Goal: Task Accomplishment & Management: Complete application form

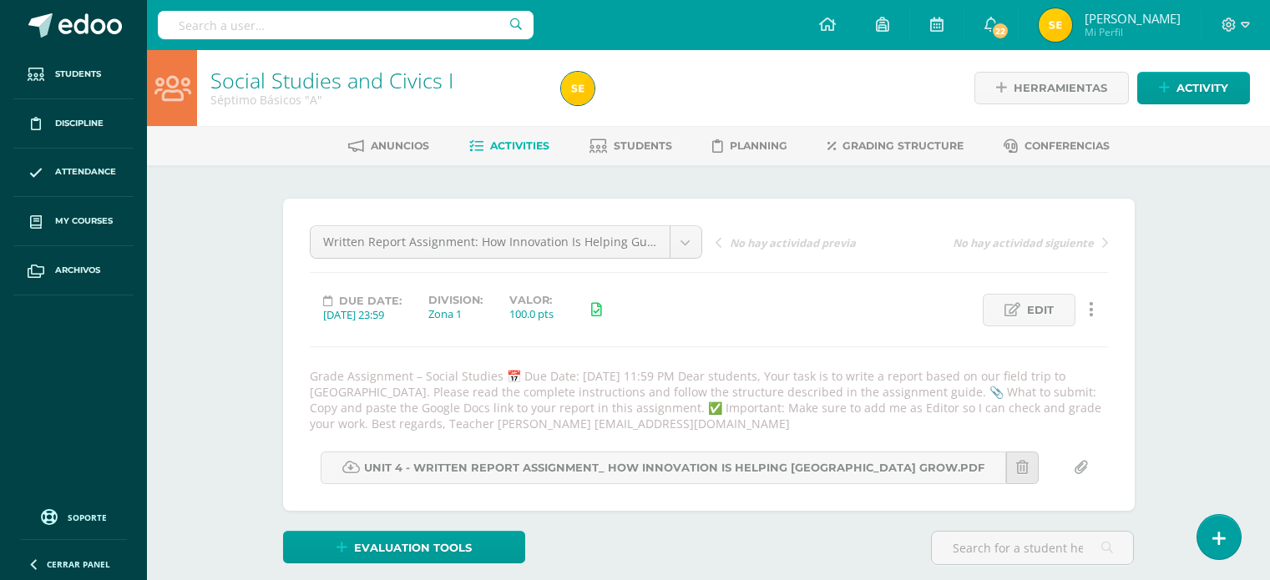
click at [1092, 301] on icon at bounding box center [1091, 310] width 5 height 18
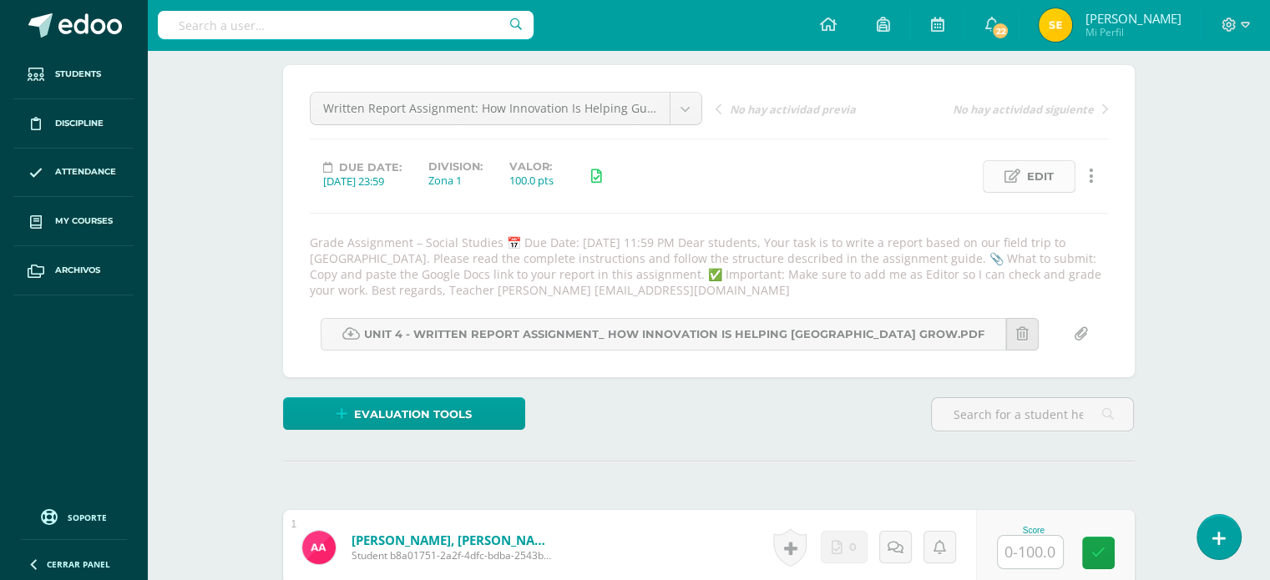
click at [1030, 167] on span "Edit" at bounding box center [1040, 176] width 27 height 31
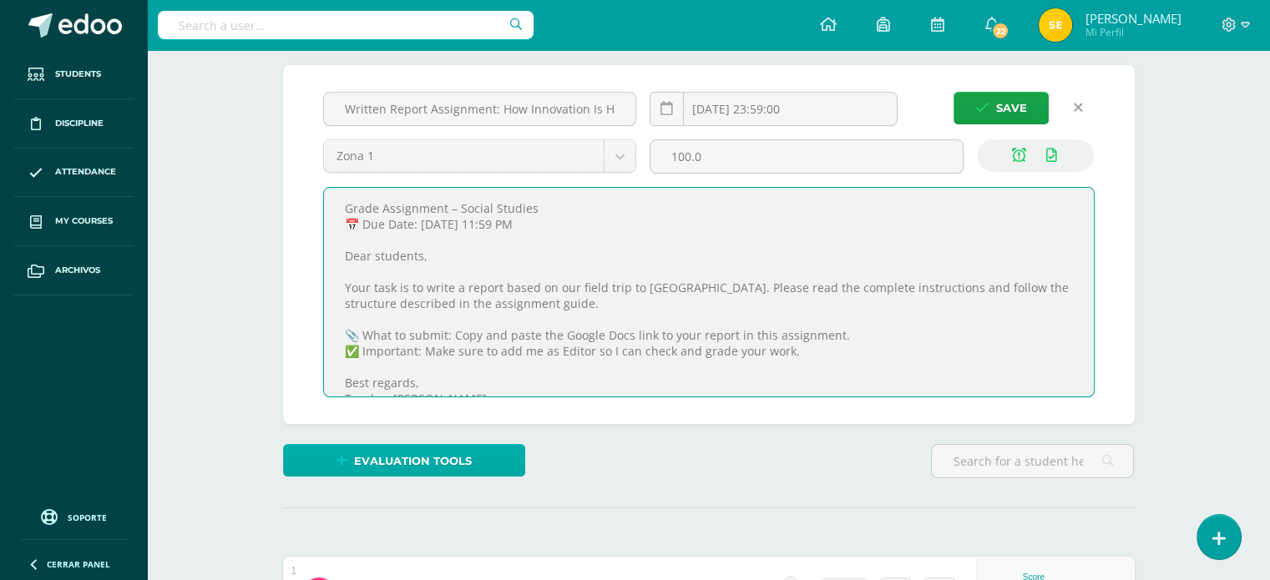
scroll to position [40, 0]
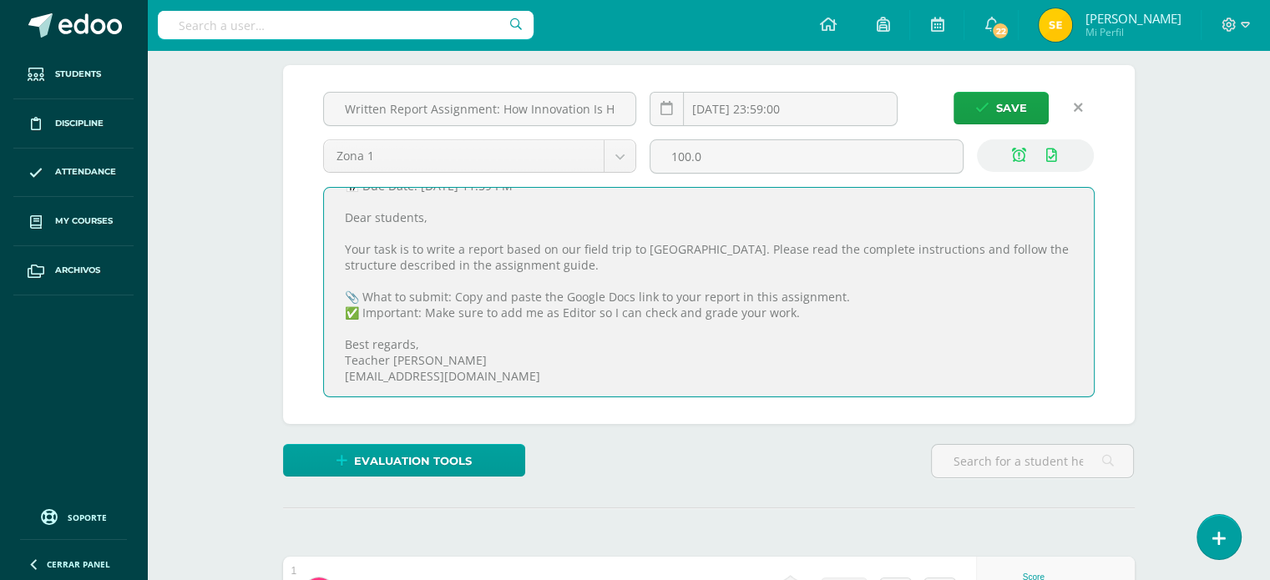
drag, startPoint x: 338, startPoint y: 207, endPoint x: 660, endPoint y: 392, distance: 370.6
click at [660, 392] on textarea "Grade Assignment – Social Studies 📅 Due Date: [DATE] 11:59 PM Dear students, Yo…" at bounding box center [709, 292] width 770 height 209
click at [942, 380] on textarea "Grade Assignment – Social Studies 📅 Due Date: [DATE] 11:59 PM Dear students, Yo…" at bounding box center [709, 292] width 770 height 209
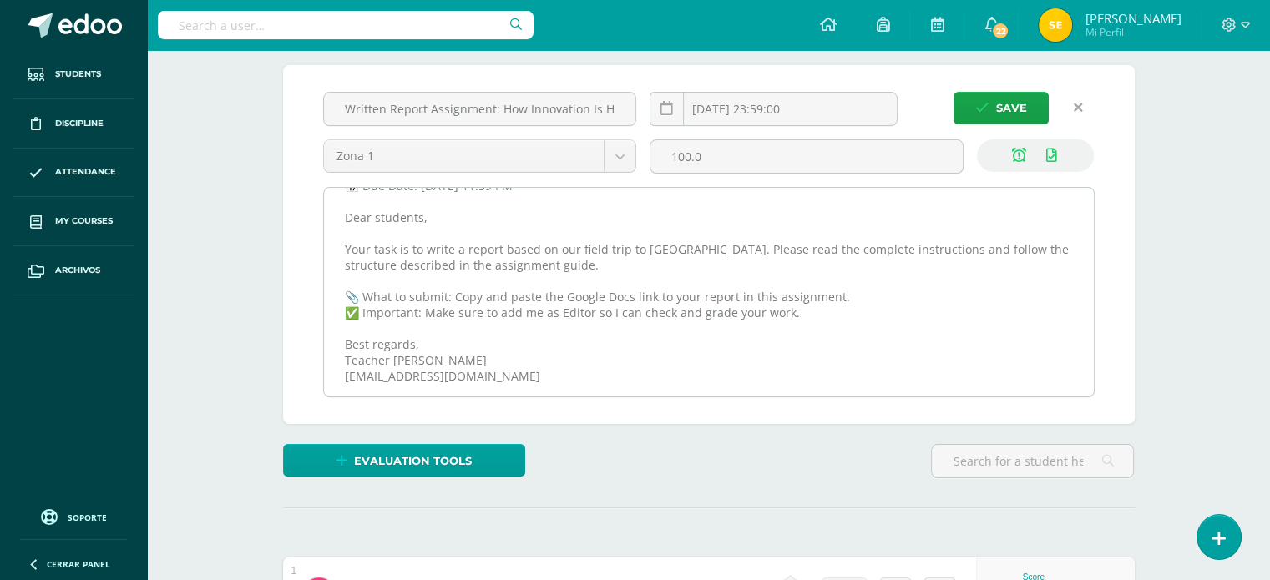
scroll to position [0, 0]
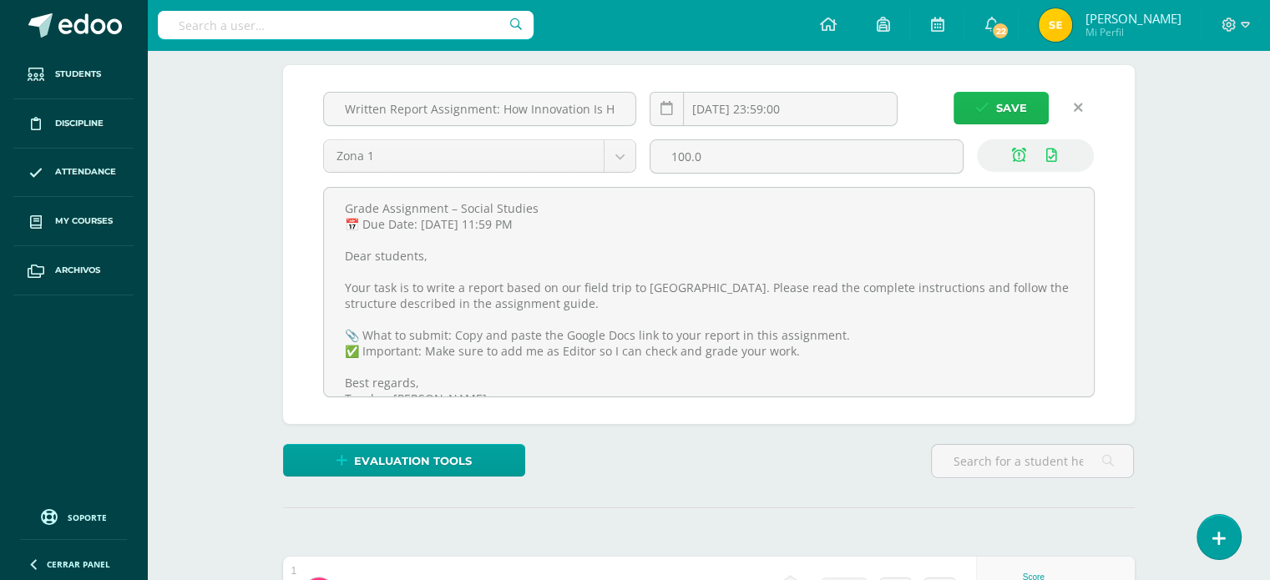
click at [1035, 109] on button "Save" at bounding box center [1000, 108] width 95 height 33
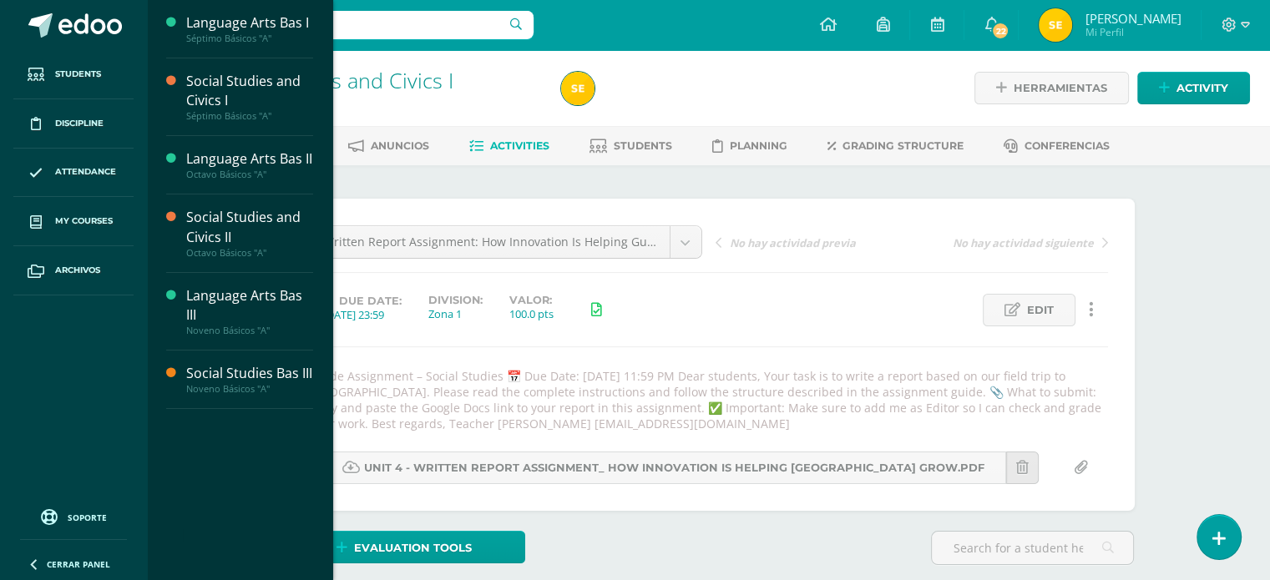
scroll to position [1, 0]
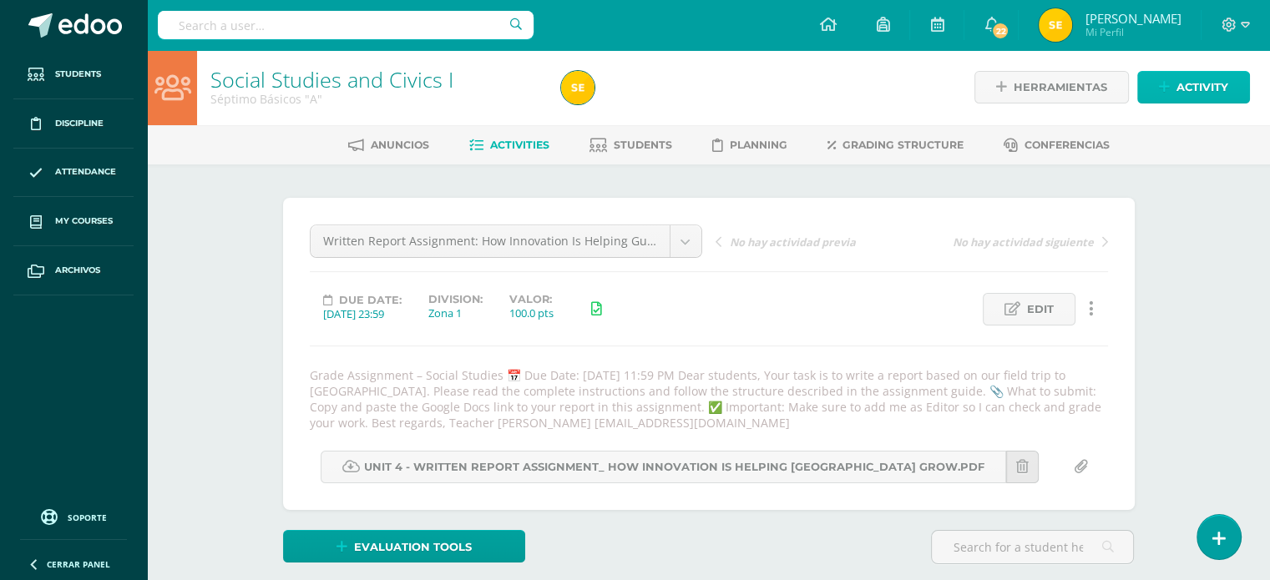
click at [1186, 96] on span "Activity" at bounding box center [1202, 87] width 52 height 31
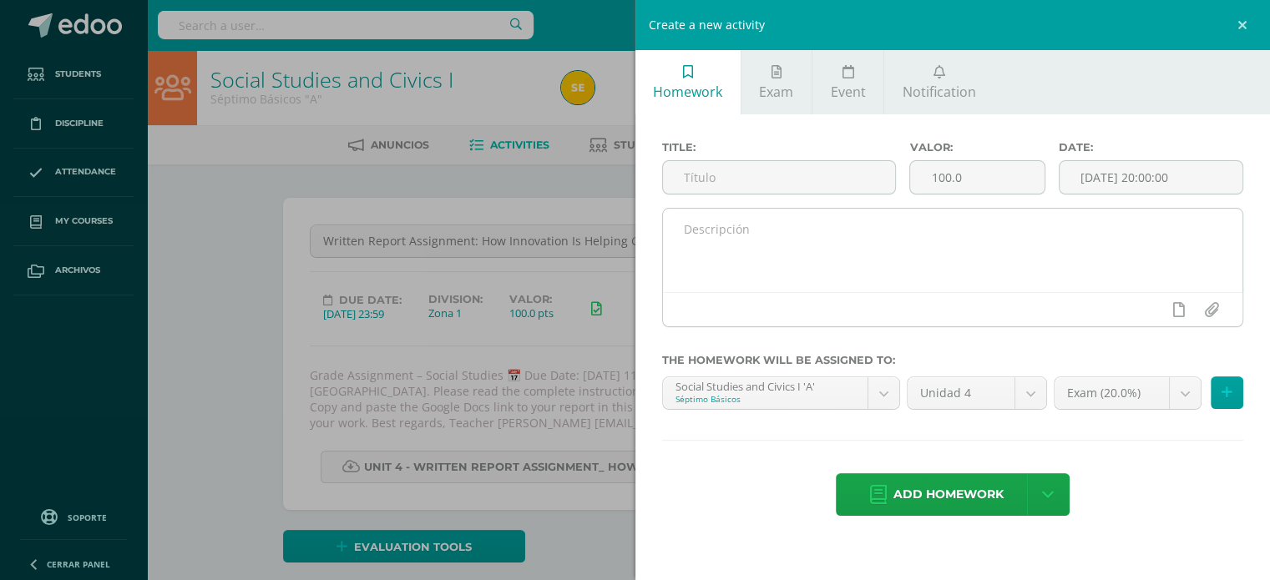
click at [895, 242] on textarea at bounding box center [953, 250] width 580 height 83
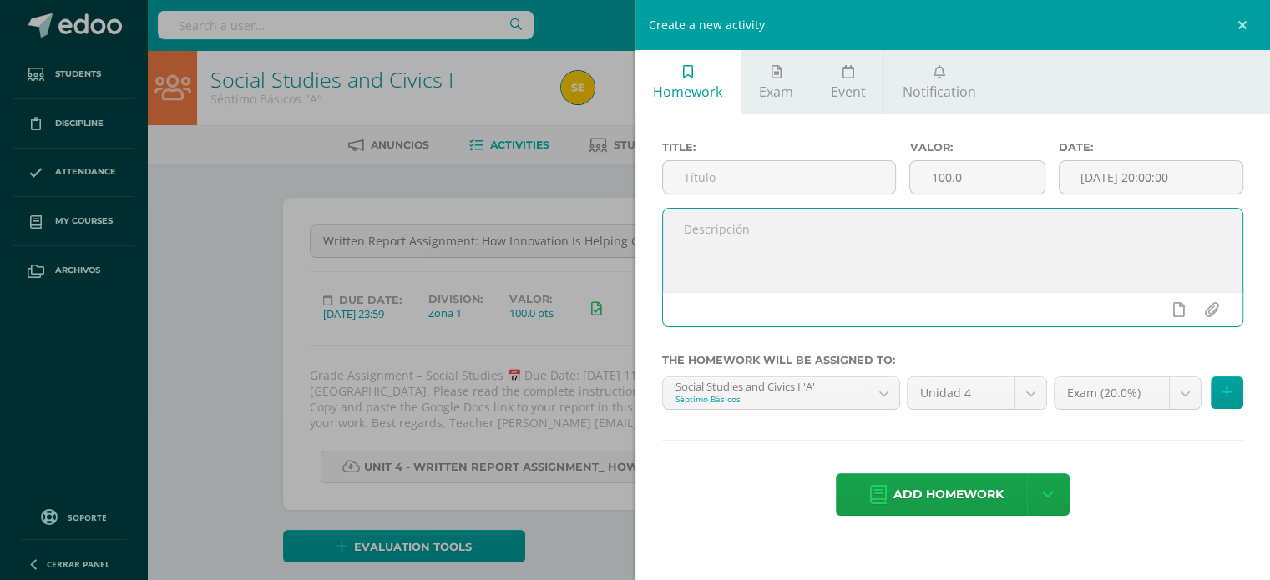
click at [895, 242] on textarea at bounding box center [953, 250] width 580 height 83
paste textarea "Grade Assignment – Social Studies 📅 Due Date: [DATE] 11:59 PM Dear students, Yo…"
type textarea "Grade Assignment – Social Studies 📅 Due Date: [DATE] 11:59 PM Dear students, Yo…"
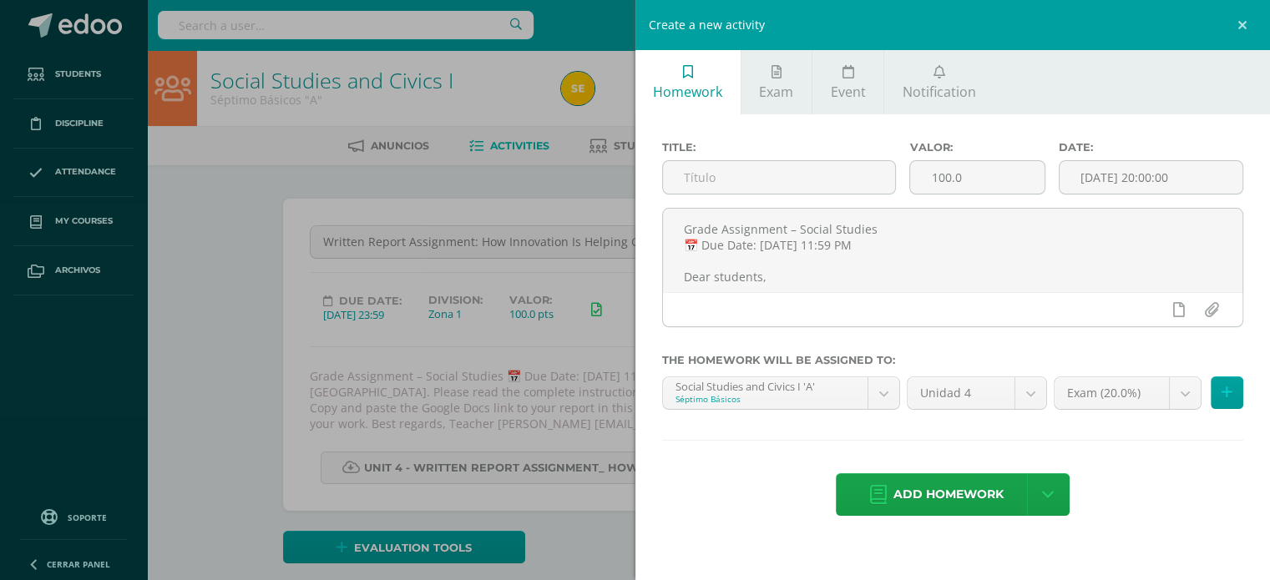
click at [471, 239] on div "Create a new activity Homework Exam Event Notification Title: Valor: 100.0 Date…" at bounding box center [635, 290] width 1270 height 580
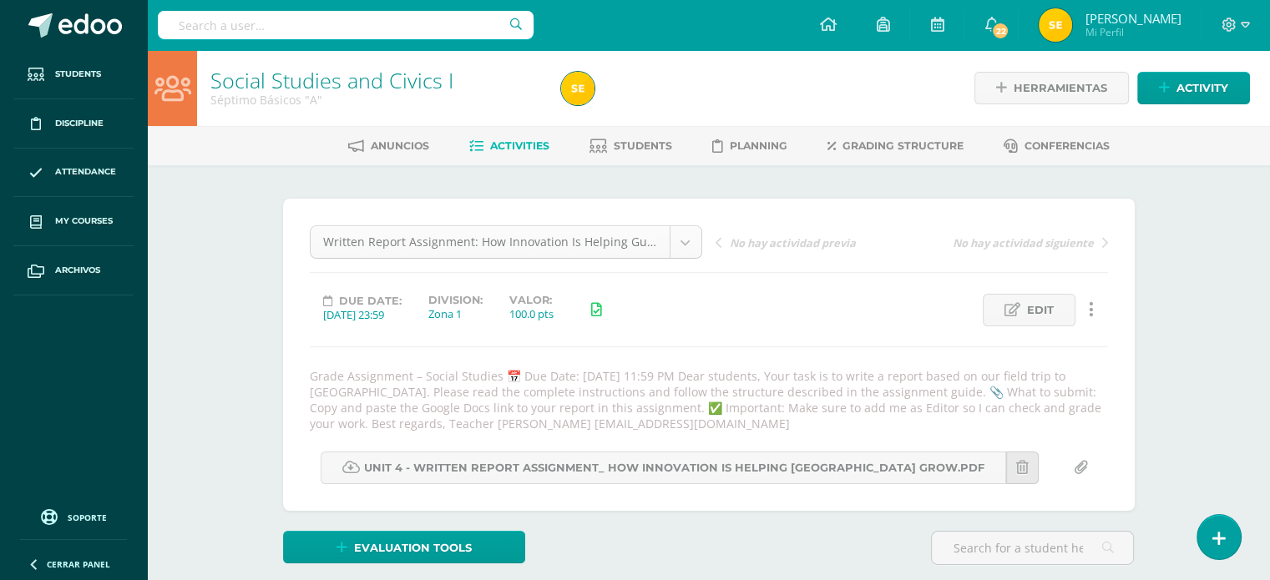
click at [1020, 304] on link "Edit" at bounding box center [1029, 310] width 93 height 33
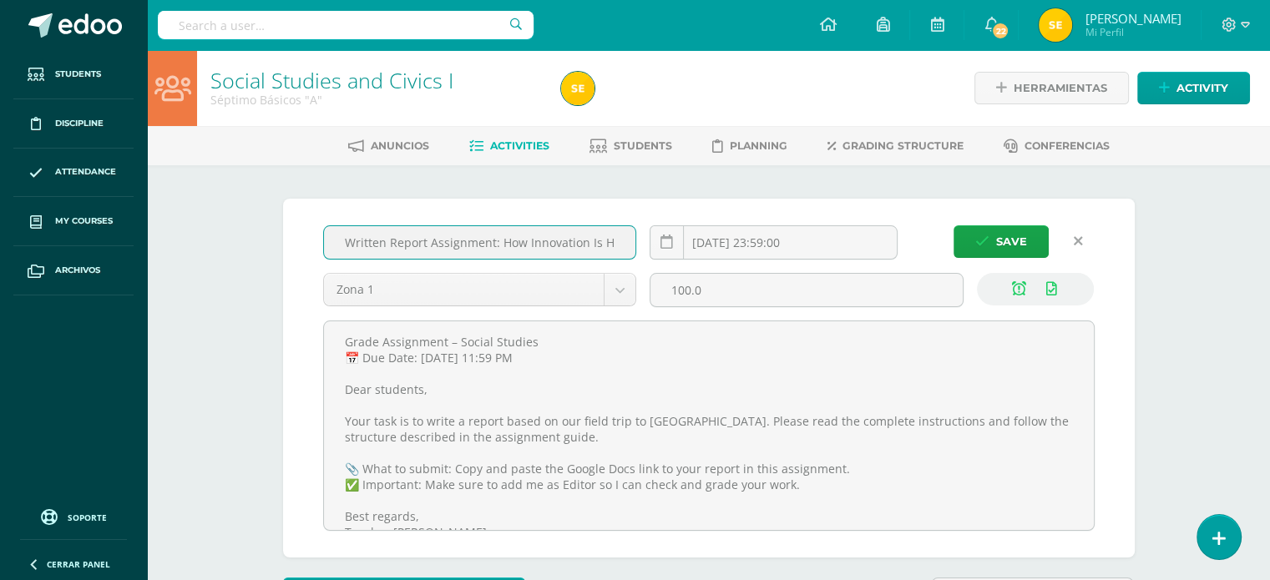
click at [468, 240] on input "Written Report Assignment: How Innovation Is Helping Guatemala Grow" at bounding box center [480, 242] width 312 height 33
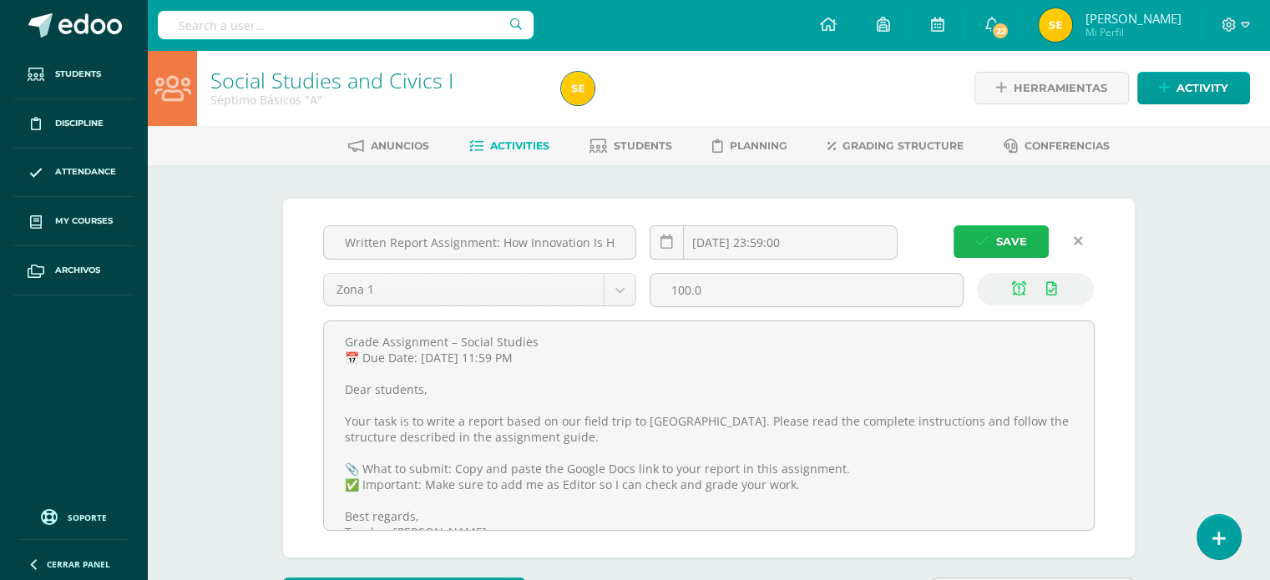
click at [1011, 237] on span "Save" at bounding box center [1011, 241] width 31 height 31
click at [1209, 94] on span "Activity" at bounding box center [1202, 88] width 52 height 31
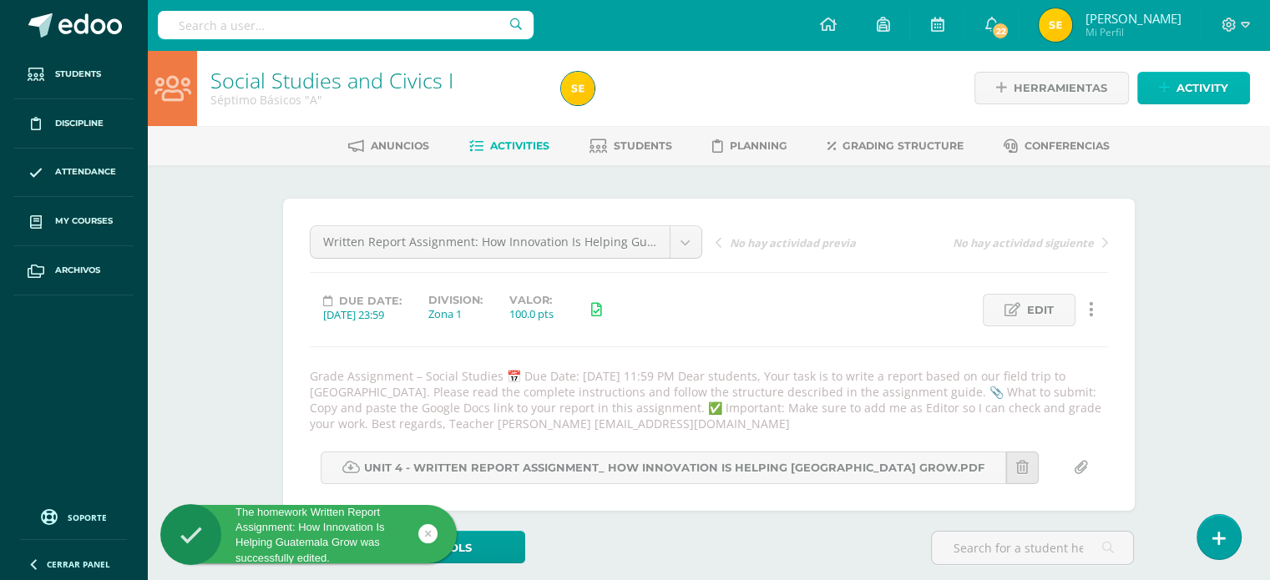
click at [1206, 88] on span "Activity" at bounding box center [1202, 88] width 52 height 31
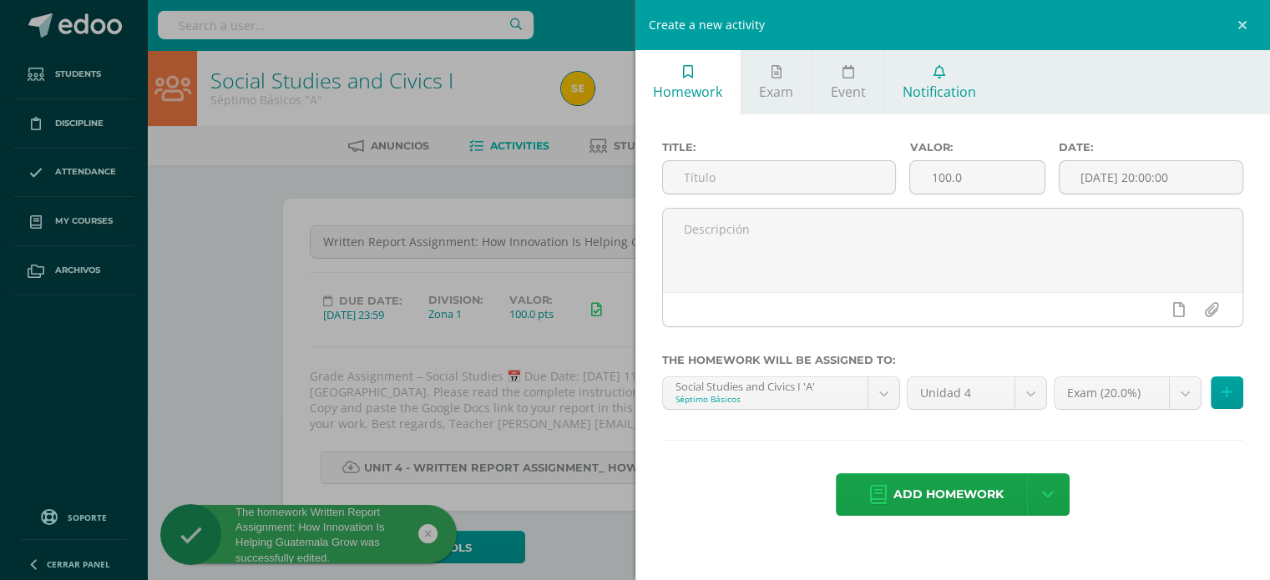
click at [936, 78] on link "Notification" at bounding box center [938, 82] width 109 height 64
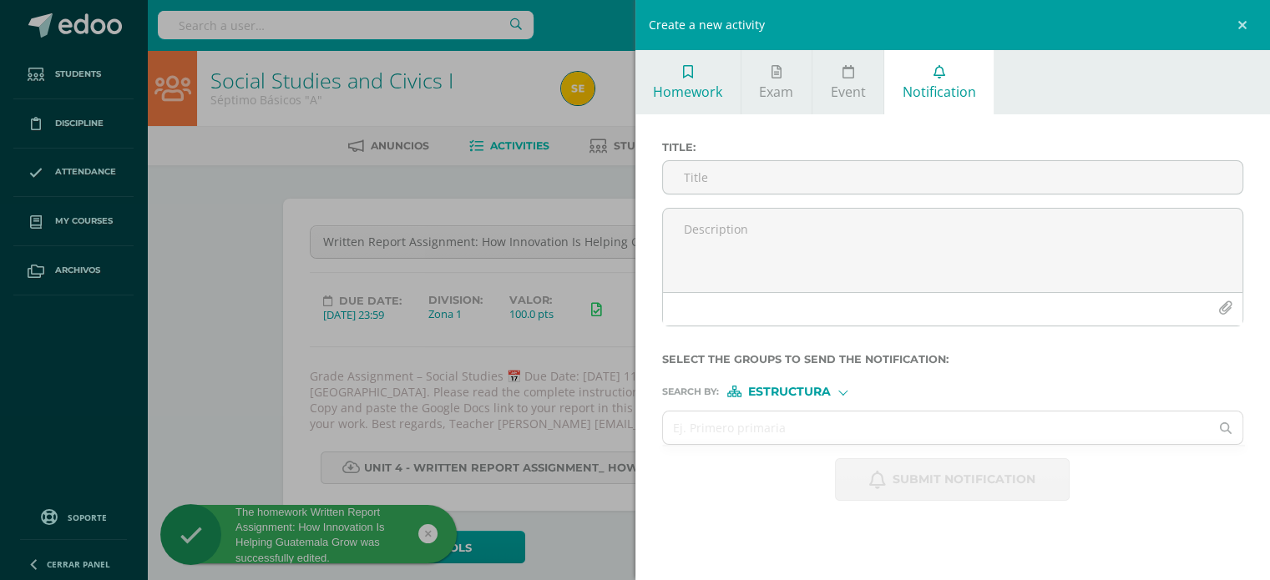
click at [698, 81] on link "Homework" at bounding box center [687, 82] width 105 height 64
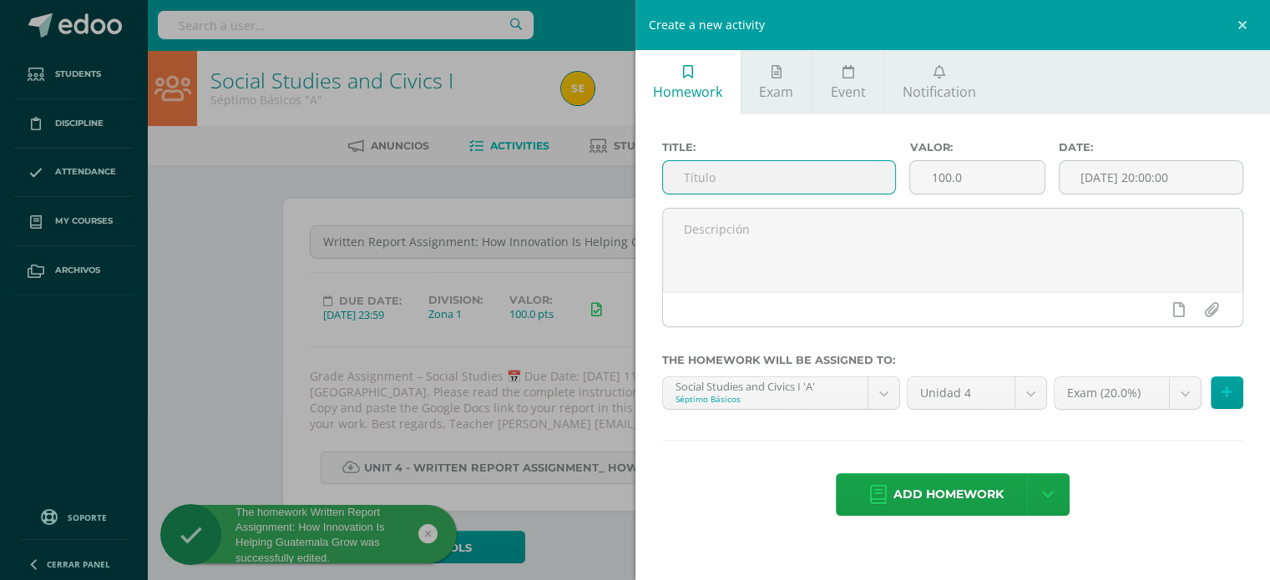
click at [695, 178] on input "text" at bounding box center [779, 177] width 233 height 33
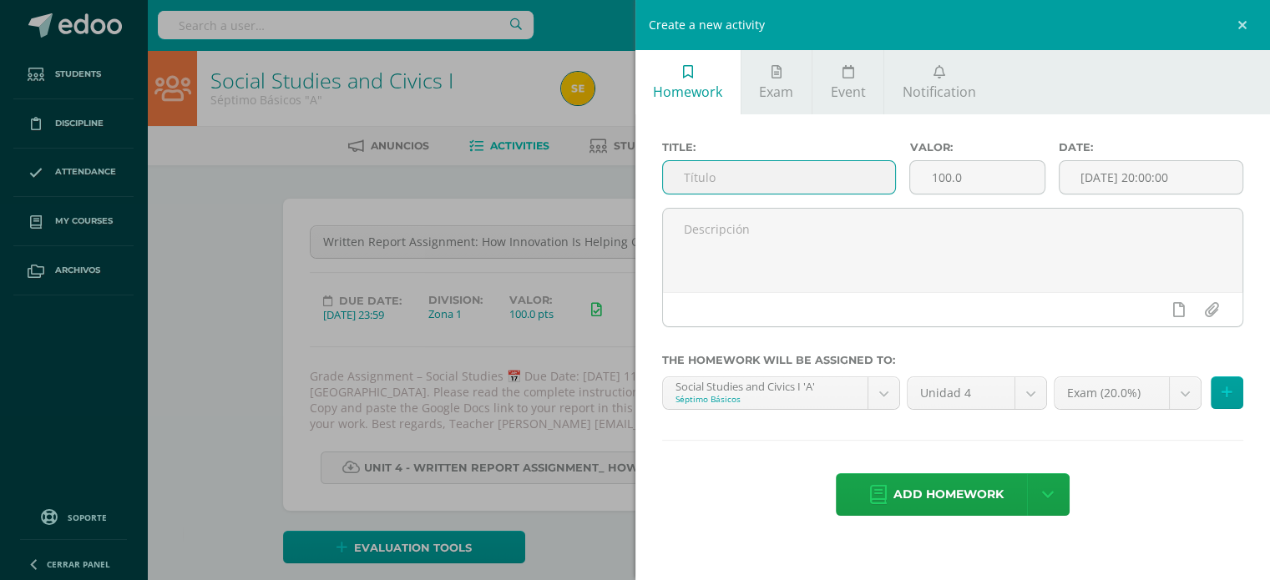
paste input "Written Report Assignment: How Innovation Is Helping Guatemala Grow"
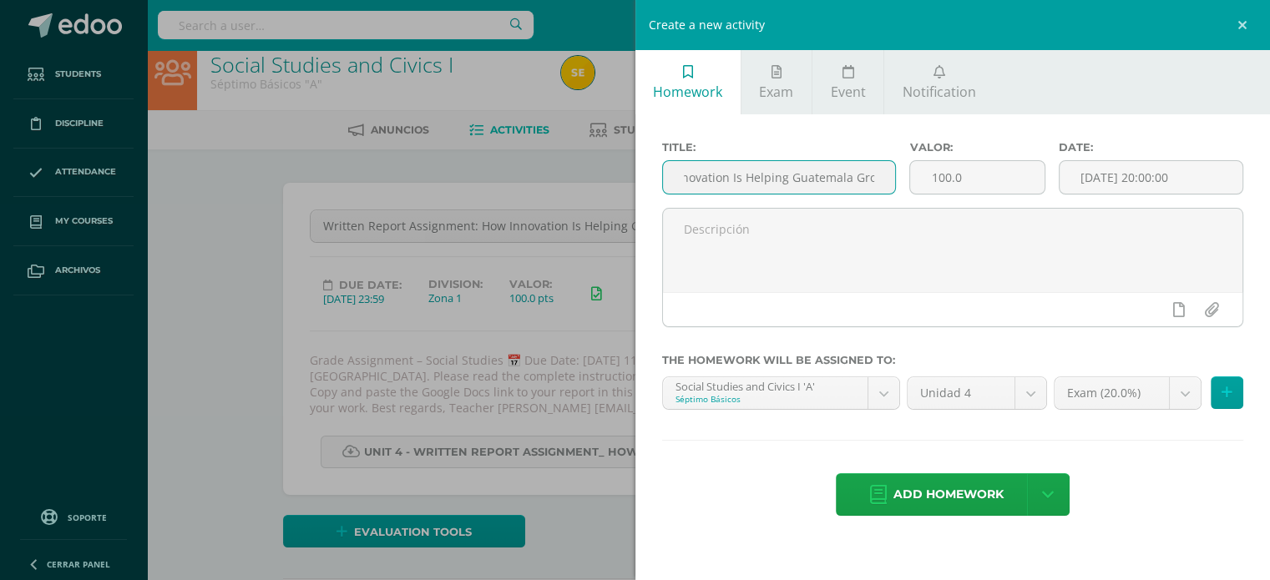
type input "Written Report Assignment: How Innovation Is Helping Guatemala Grow"
click at [588, 254] on div "Create a new activity Homework Exam Event Notification Title: Written Report As…" at bounding box center [635, 290] width 1270 height 580
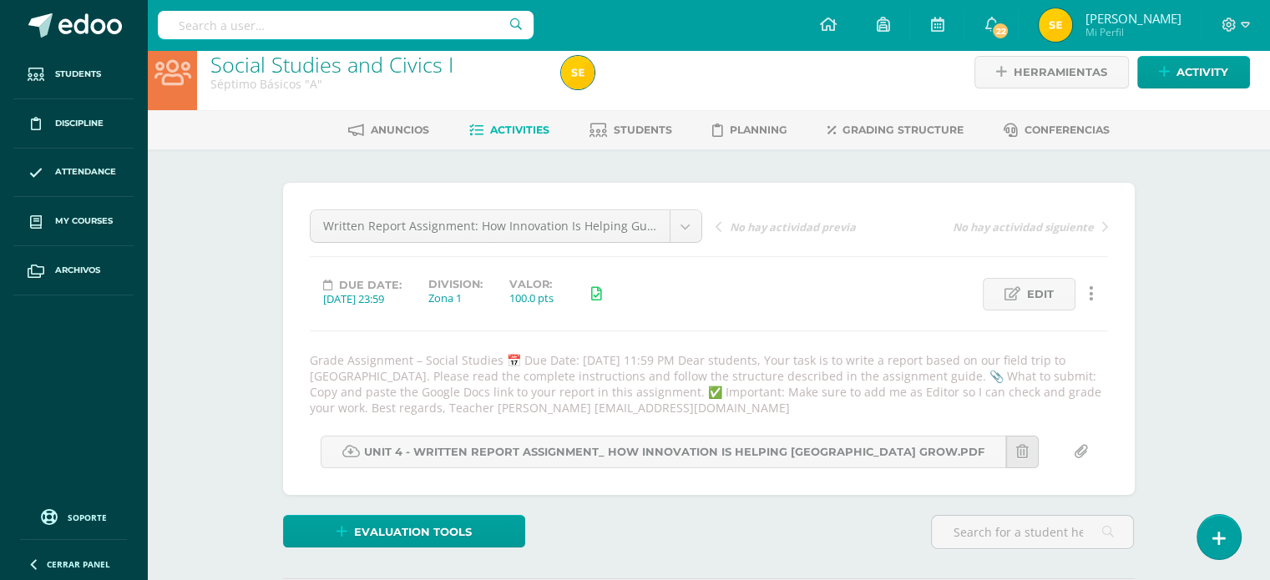
click at [584, 367] on div "Grade Assignment – Social Studies 📅 Due Date: [DATE] 11:59 PM Dear students, Yo…" at bounding box center [709, 383] width 812 height 63
click at [1020, 307] on link "Edit" at bounding box center [1029, 294] width 93 height 33
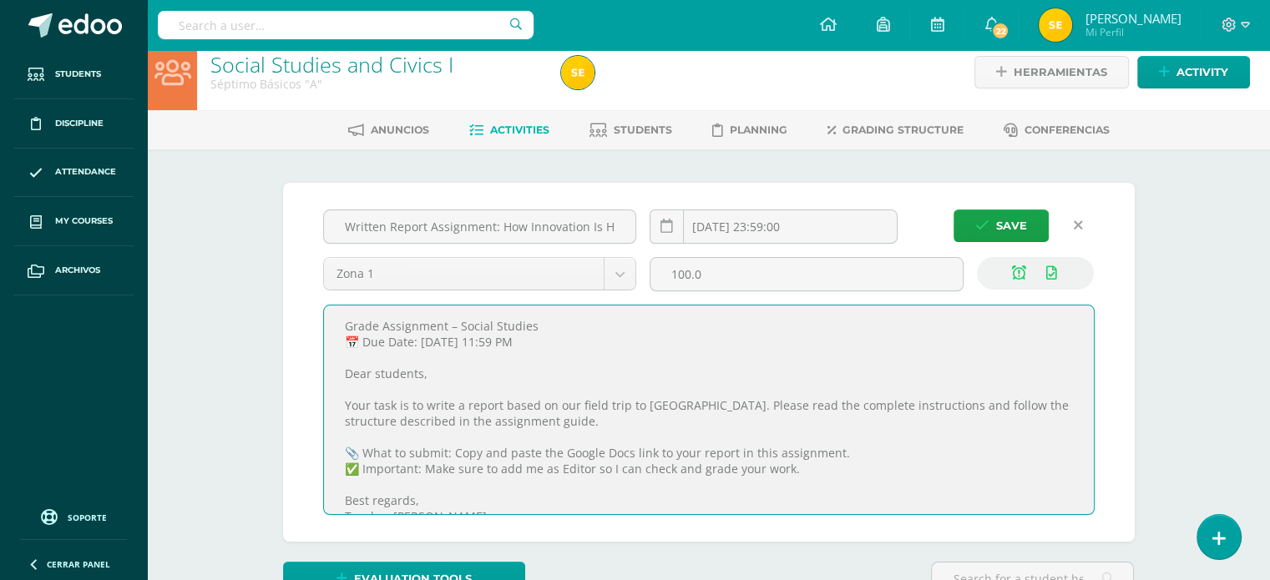
click at [624, 367] on textarea "Grade Assignment – Social Studies 📅 Due Date: [DATE] 11:59 PM Dear students, Yo…" at bounding box center [709, 410] width 770 height 209
click at [1191, 74] on span "Activity" at bounding box center [1202, 72] width 52 height 31
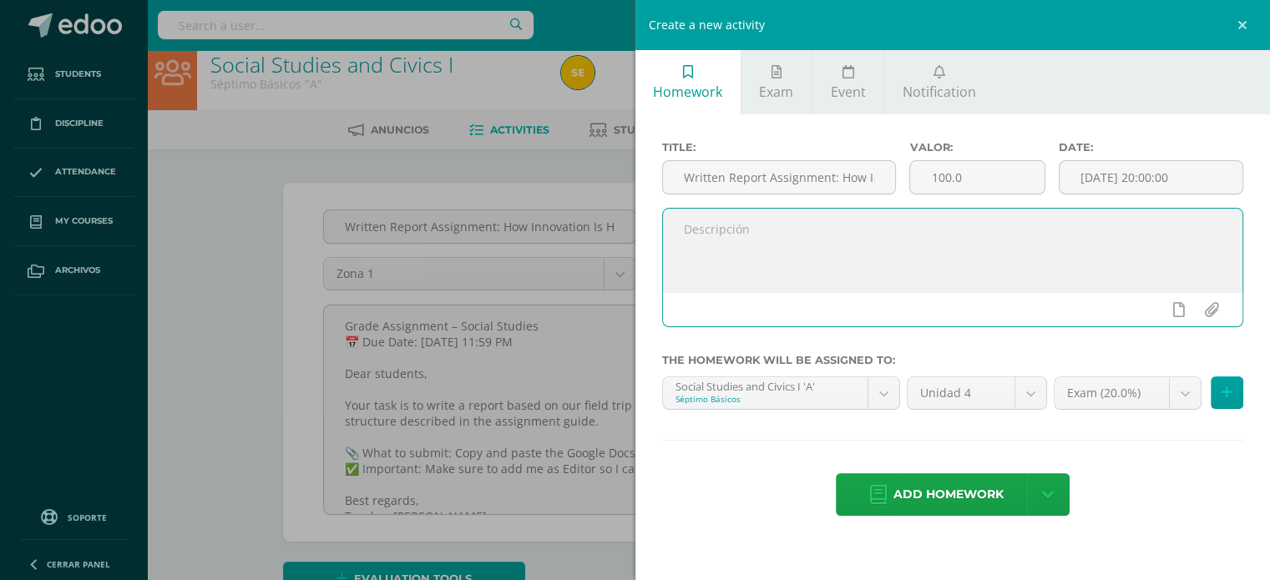
click at [859, 224] on textarea at bounding box center [953, 250] width 580 height 83
paste textarea "Grade Assignment – Social Studies 📅 Due Date: [DATE] 11:59 PM Dear students, Yo…"
type textarea "Grade Assignment – Social Studies 📅 Due Date: [DATE] 11:59 PM Dear students, Yo…"
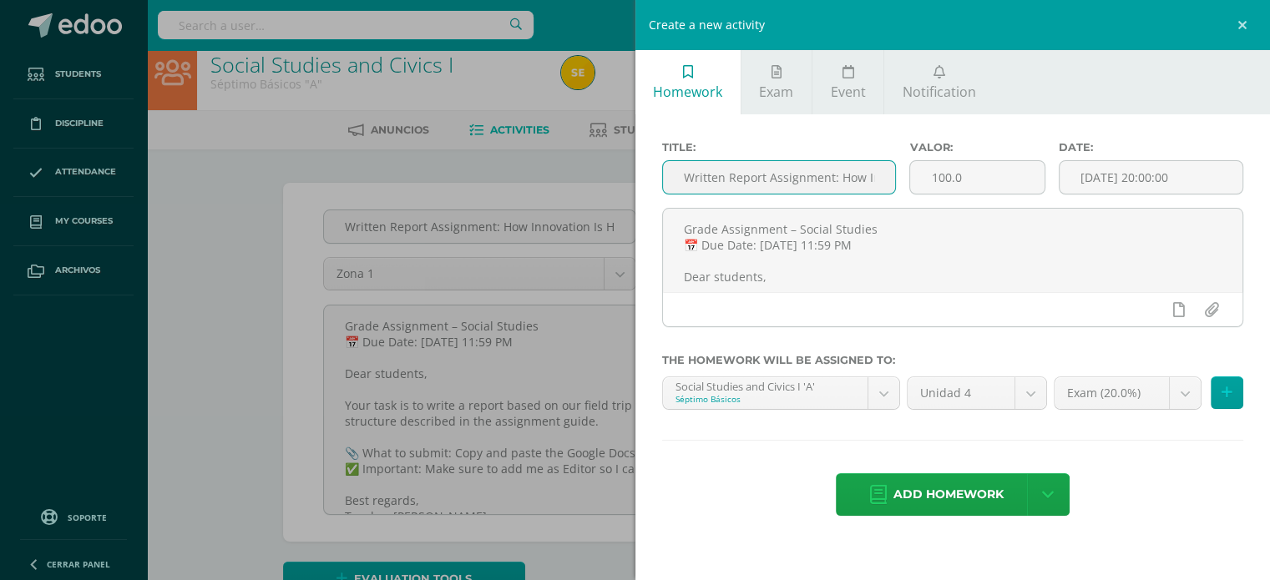
click at [788, 168] on input "Written Report Assignment: How Innovation Is Helping Guatemala Grow" at bounding box center [779, 177] width 233 height 33
click at [682, 177] on input "Written Report Assignment: How Innovation Is Helping Guatemala Grow" at bounding box center [779, 177] width 233 height 33
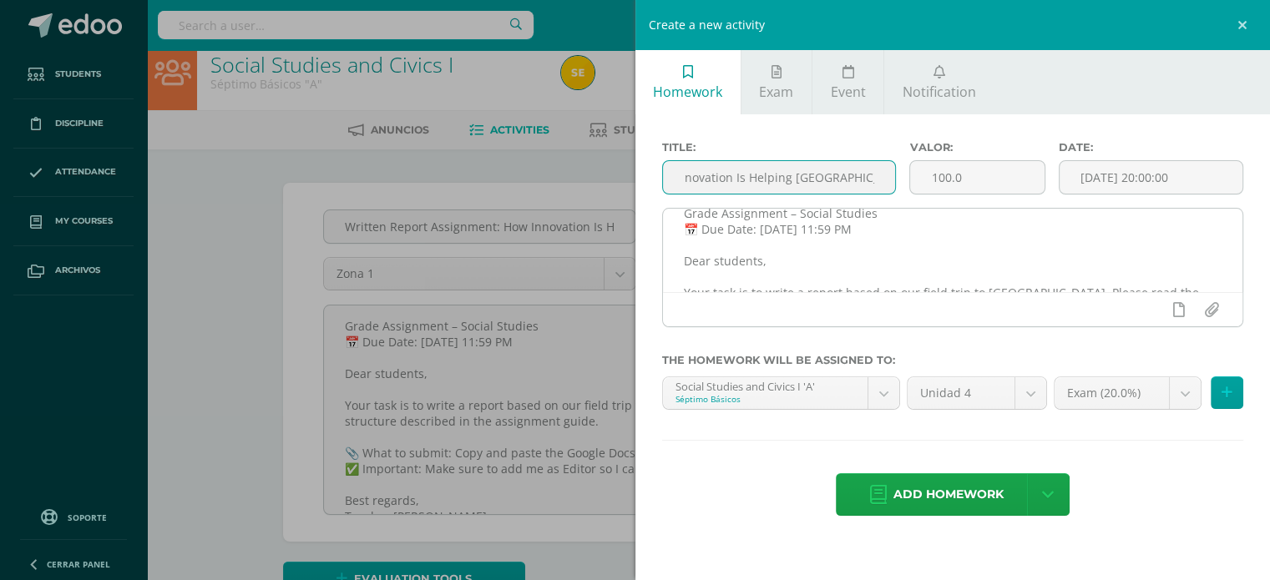
scroll to position [18, 0]
type input "Individual Written Report Assignment: How Innovation Is Helping [GEOGRAPHIC_DAT…"
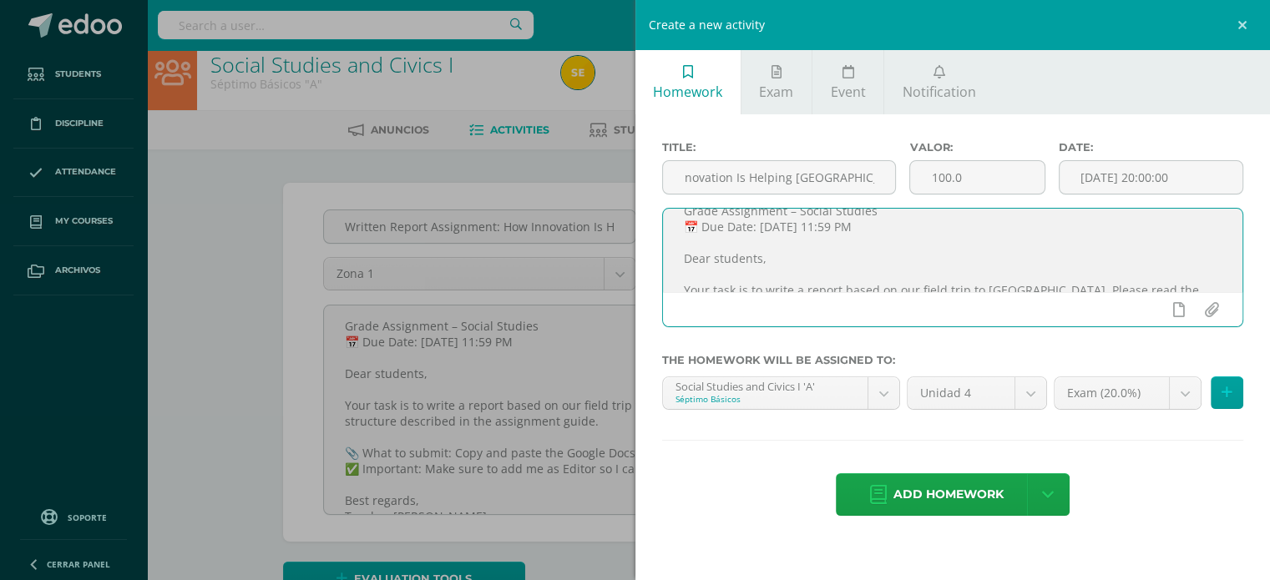
scroll to position [0, 0]
click at [781, 228] on textarea "Grade Assignment – Social Studies 📅 Due Date: [DATE] 11:59 PM Dear students, Yo…" at bounding box center [953, 250] width 580 height 83
click at [871, 224] on textarea "Grade Assignment – Social Studies 📅 Due Date: Thursday, August 12th, 2025 at 11…" at bounding box center [953, 250] width 580 height 83
click at [859, 230] on textarea "Grade Assignment – Social Studies 📅 Due Date: Thursday, August th, 2025 at 11:5…" at bounding box center [953, 250] width 580 height 83
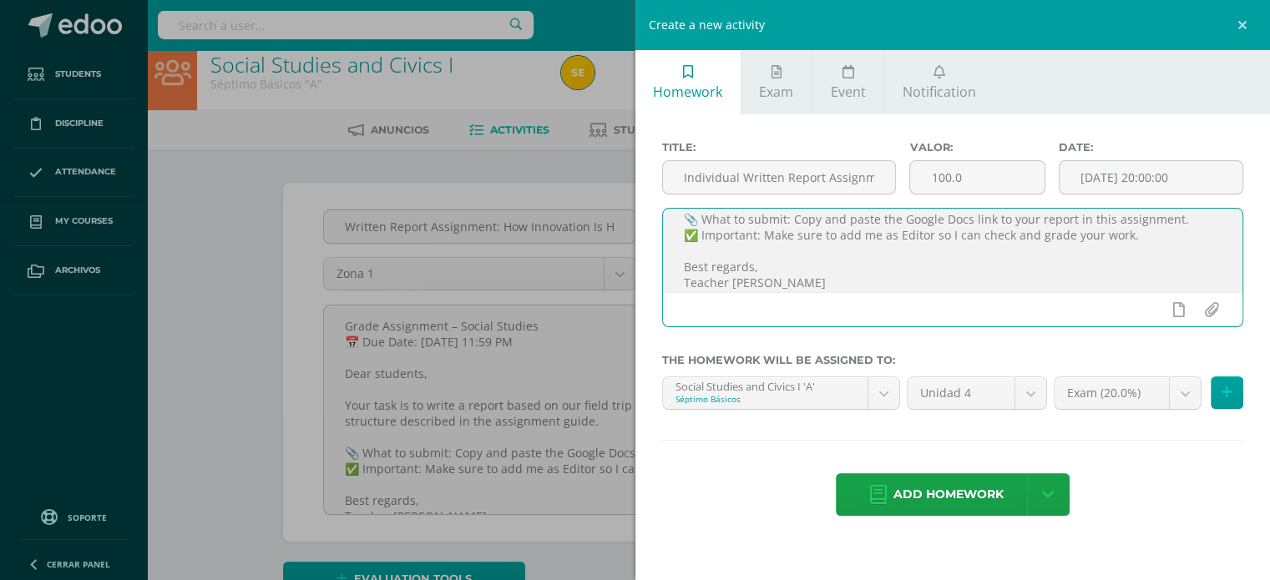
scroll to position [165, 0]
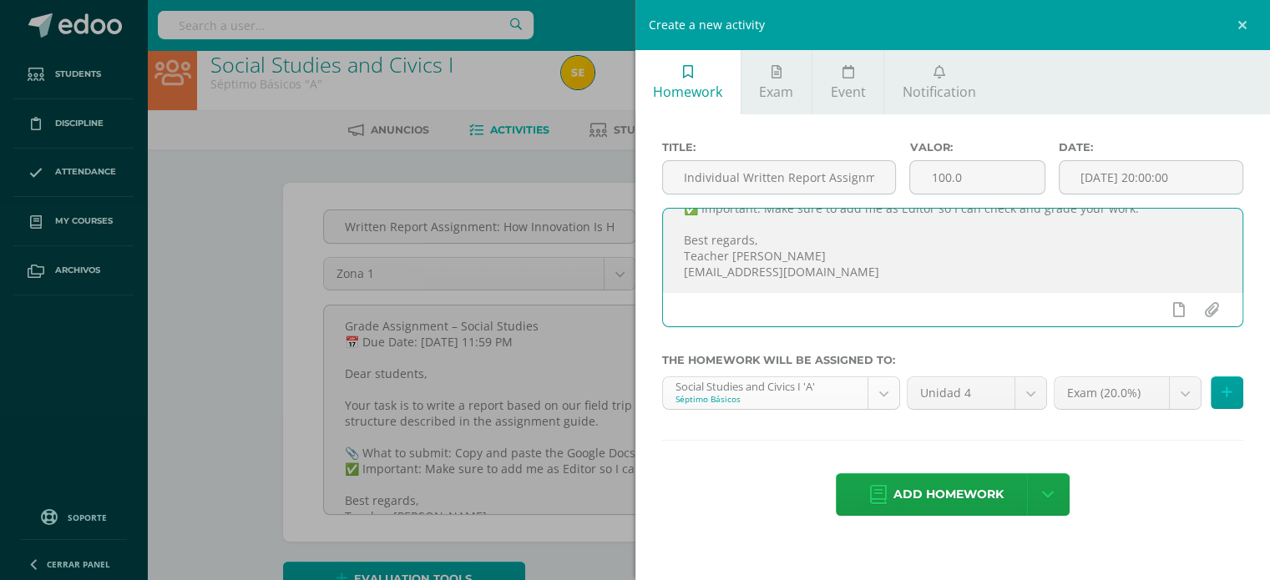
type textarea "Grade Assignment – Social Studies 📅 Due Date: Thursday, August 14th, 2025 at 11…"
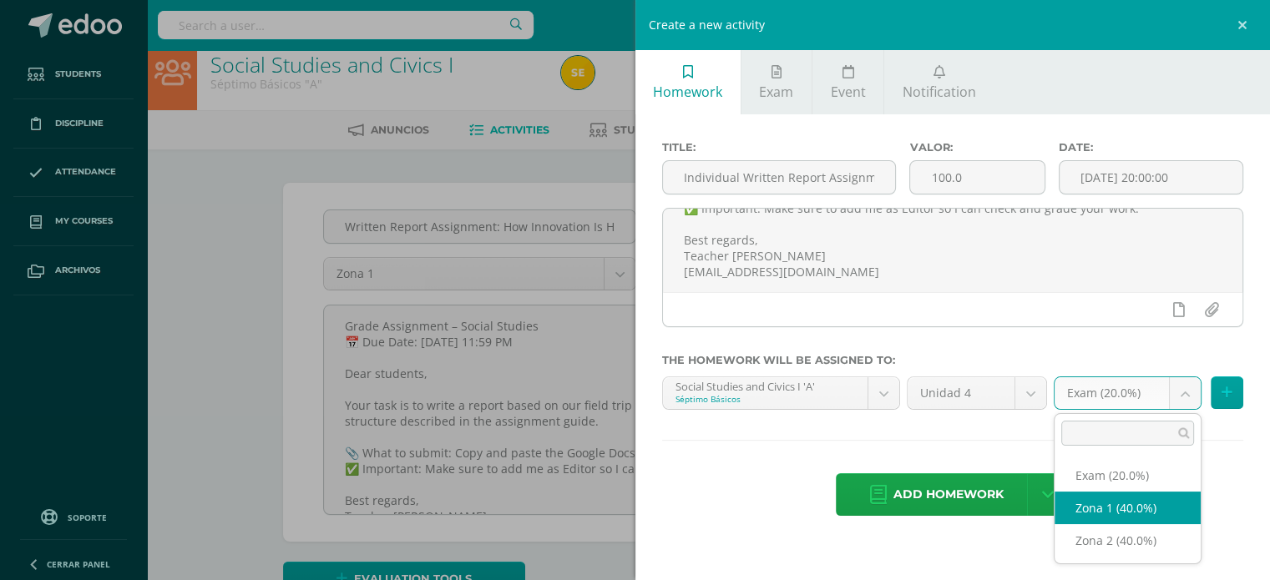
select select "29149"
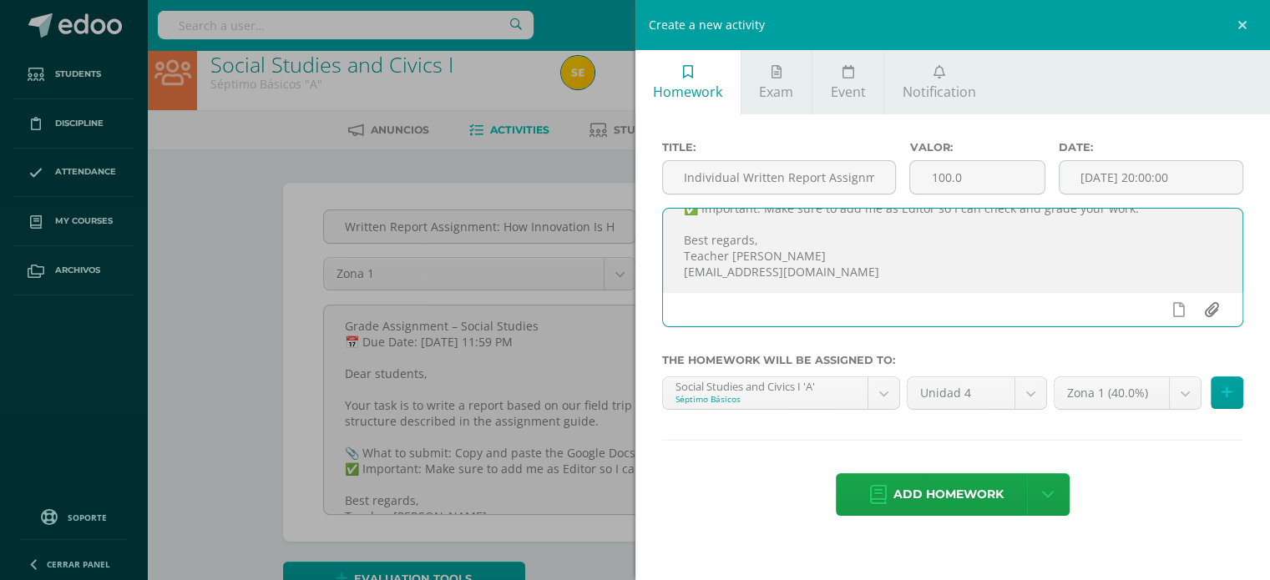
click at [1208, 312] on input "file" at bounding box center [1211, 310] width 33 height 32
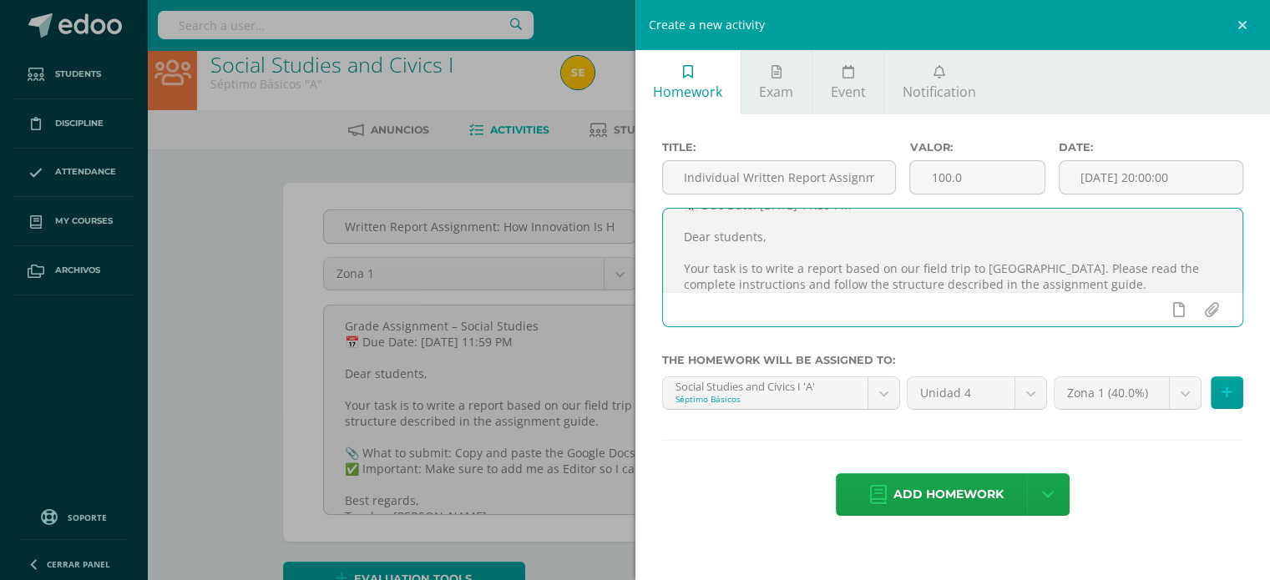
scroll to position [40, 0]
click at [1007, 268] on textarea "Grade Assignment – Social Studies 📅 Due Date: Thursday, August 14th, 2025 at 11…" at bounding box center [953, 250] width 580 height 83
click at [1075, 268] on textarea "Grade Assignment – Social Studies 📅 Due Date: Thursday, August 14th, 2025 at 11…" at bounding box center [953, 250] width 580 height 83
drag, startPoint x: 1167, startPoint y: 269, endPoint x: 1015, endPoint y: 273, distance: 152.0
click at [1015, 273] on textarea "Grade Assignment – Social Studies 📅 Due Date: Thursday, August 14th, 2025 at 11…" at bounding box center [953, 250] width 580 height 83
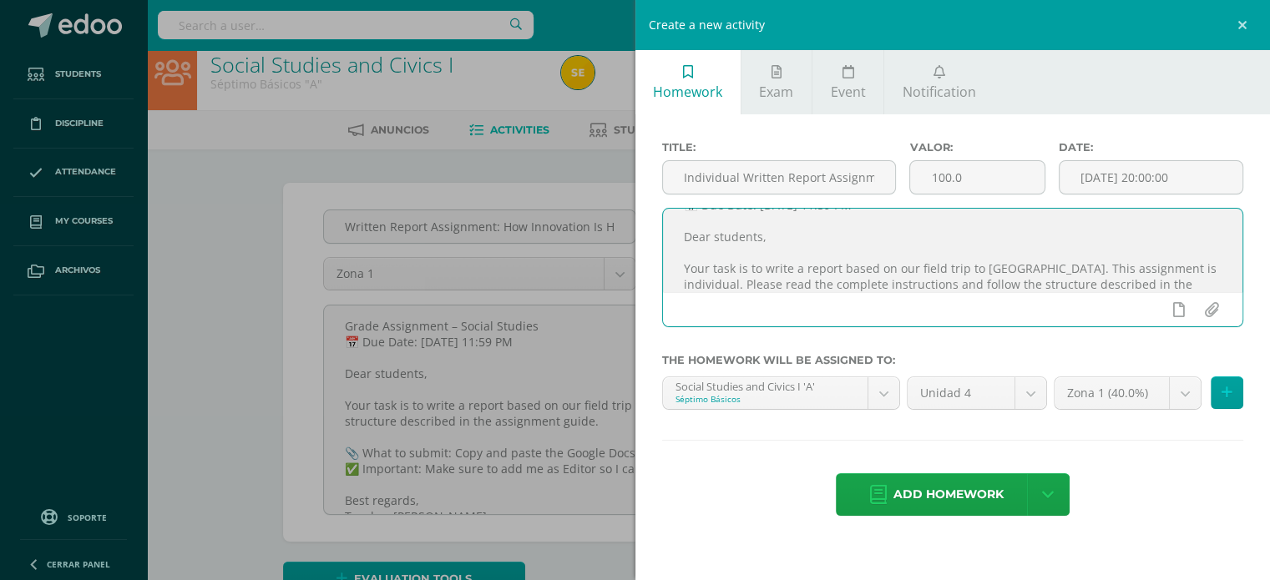
paste textarea "is an individual assignment."
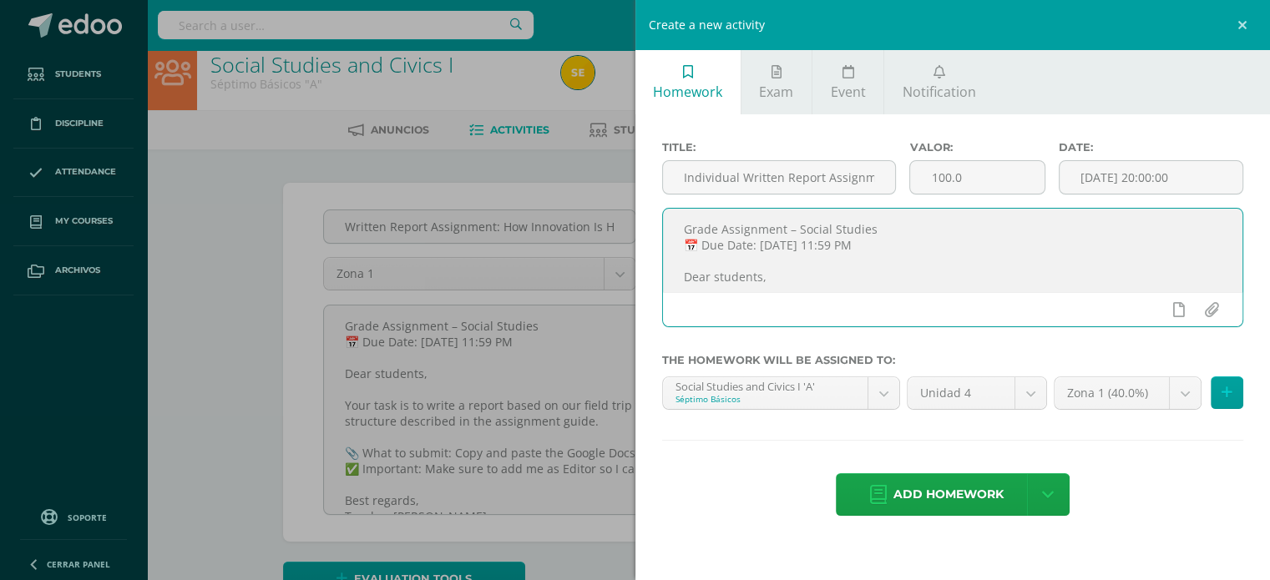
scroll to position [0, 0]
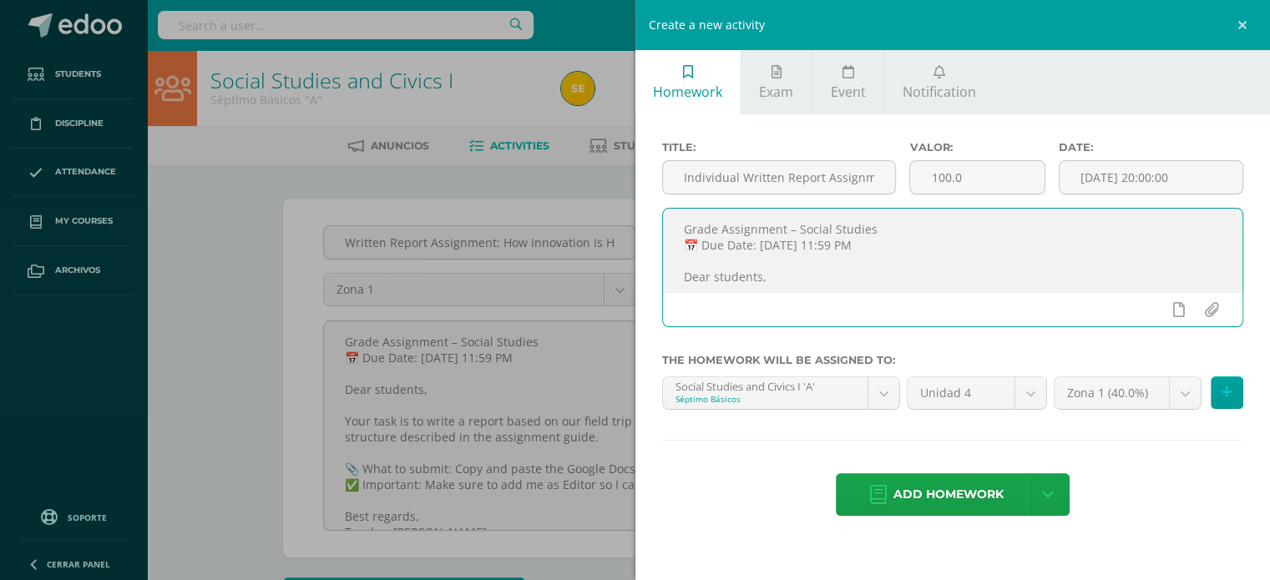
click at [776, 223] on textarea "Grade Assignment – Social Studies 📅 Due Date: Thursday, August 14th, 2025 at 11…" at bounding box center [953, 250] width 580 height 83
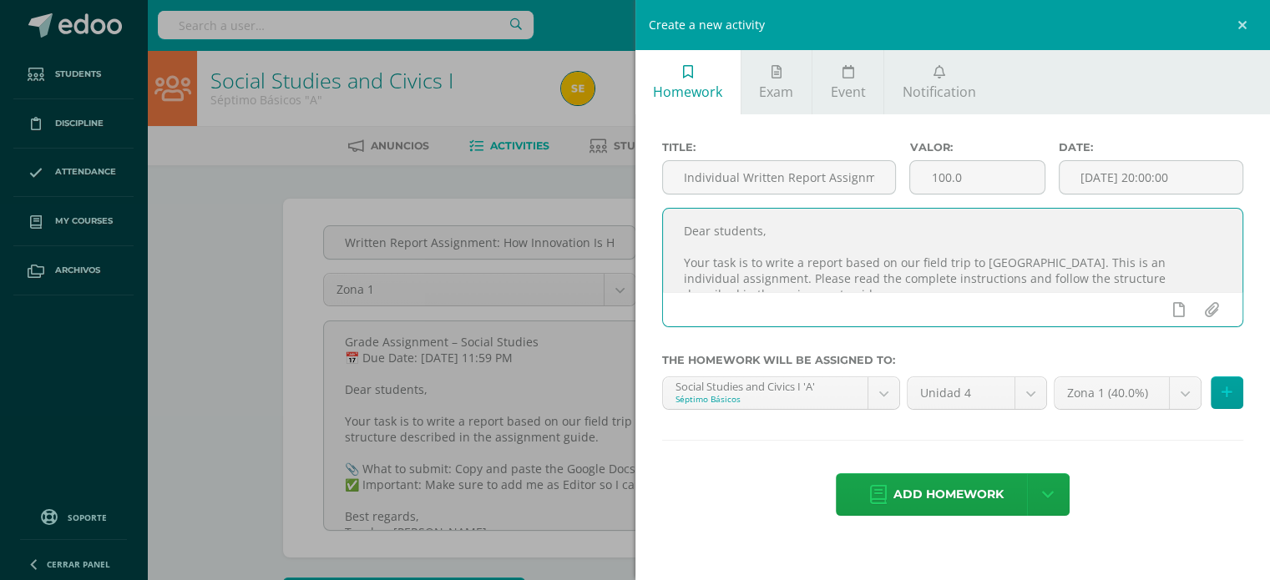
scroll to position [37, 0]
type textarea "📅 Due Date: [DATE] 11:59 PM Dear students, Your task is to write a report based…"
click at [1206, 311] on input "file" at bounding box center [1211, 310] width 33 height 32
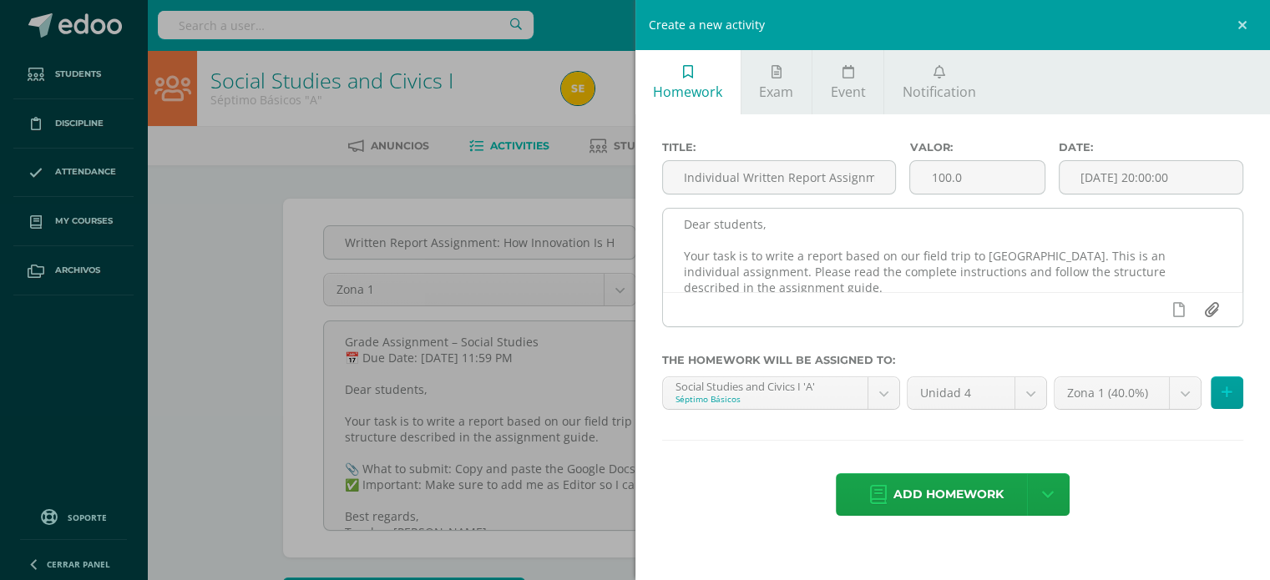
type input "C:\fakepath\Unit 4 (B) - Written Report Assignment_ How Innovation Is Helping G…"
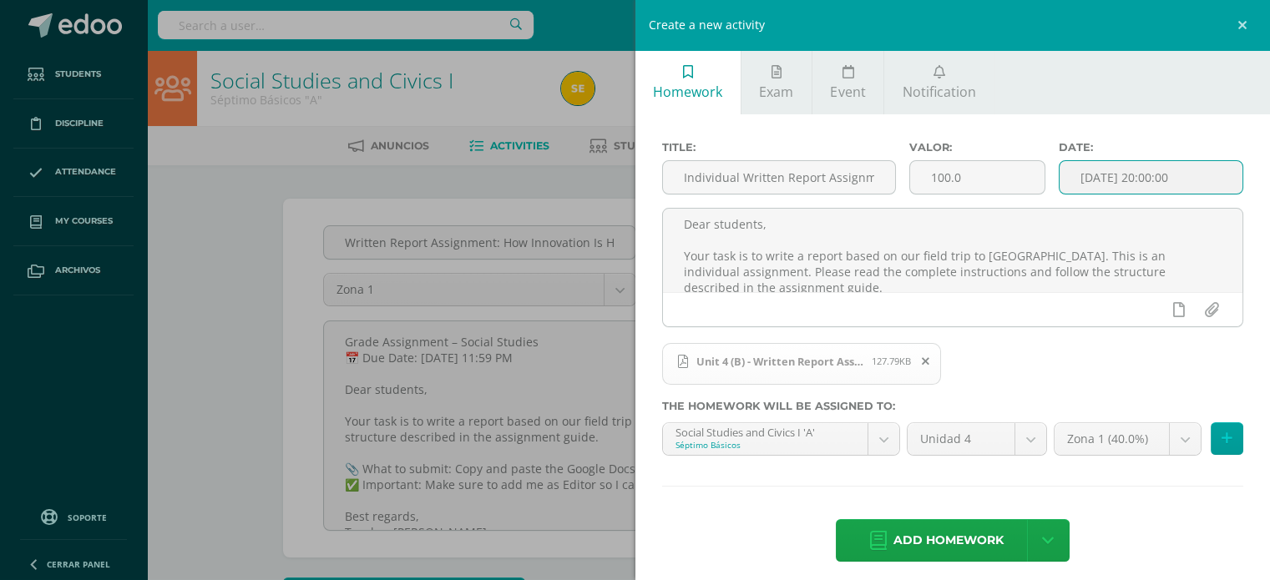
click at [1146, 178] on input "[DATE] 20:00:00" at bounding box center [1152, 177] width 184 height 33
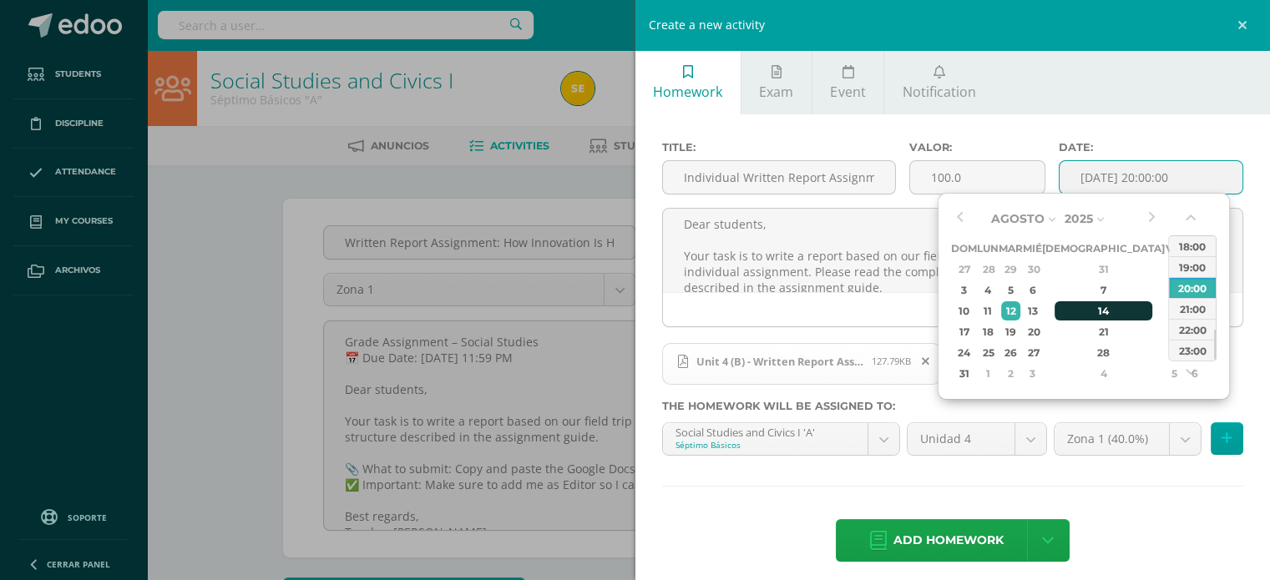
click at [1081, 312] on div "14" at bounding box center [1104, 310] width 99 height 19
click at [1189, 346] on div "23:00" at bounding box center [1192, 350] width 47 height 21
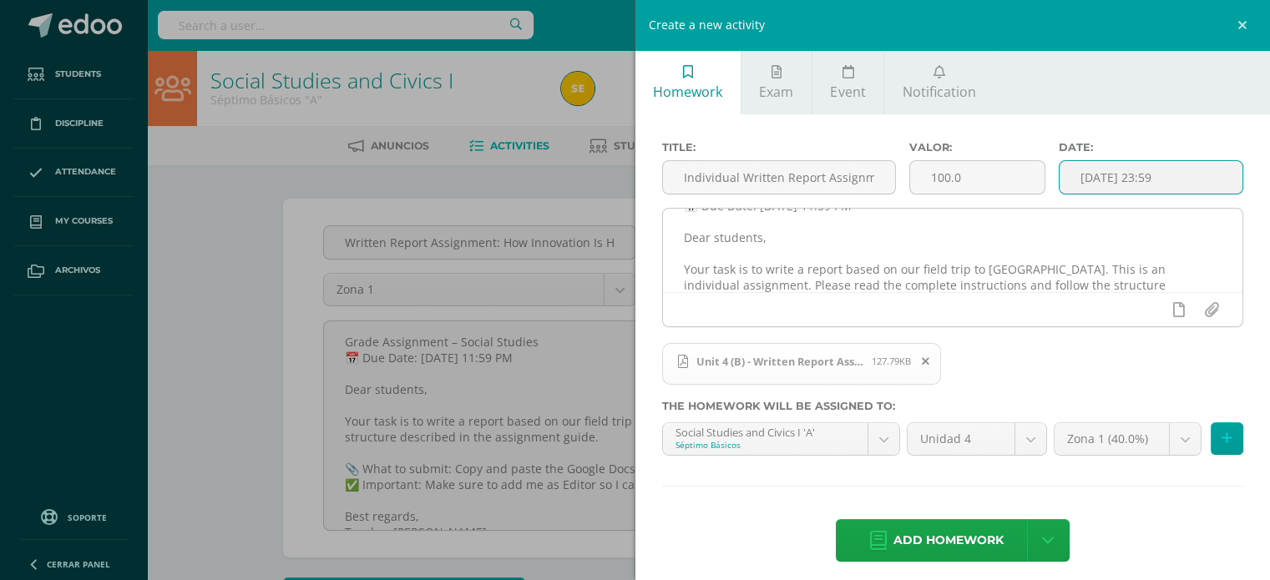
scroll to position [39, 0]
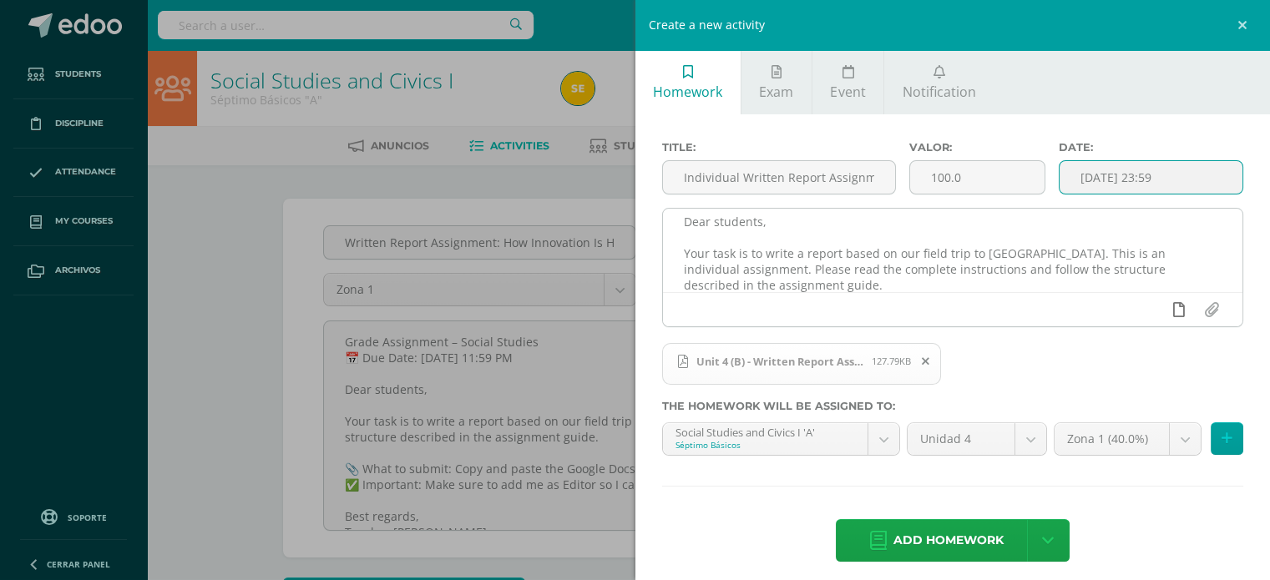
type input "2025-08-14 23:59"
click at [1173, 310] on icon at bounding box center [1179, 309] width 12 height 15
click at [1146, 311] on link at bounding box center [1146, 310] width 33 height 32
click at [1142, 310] on link at bounding box center [1146, 310] width 33 height 32
click at [1139, 309] on icon at bounding box center [1146, 309] width 15 height 15
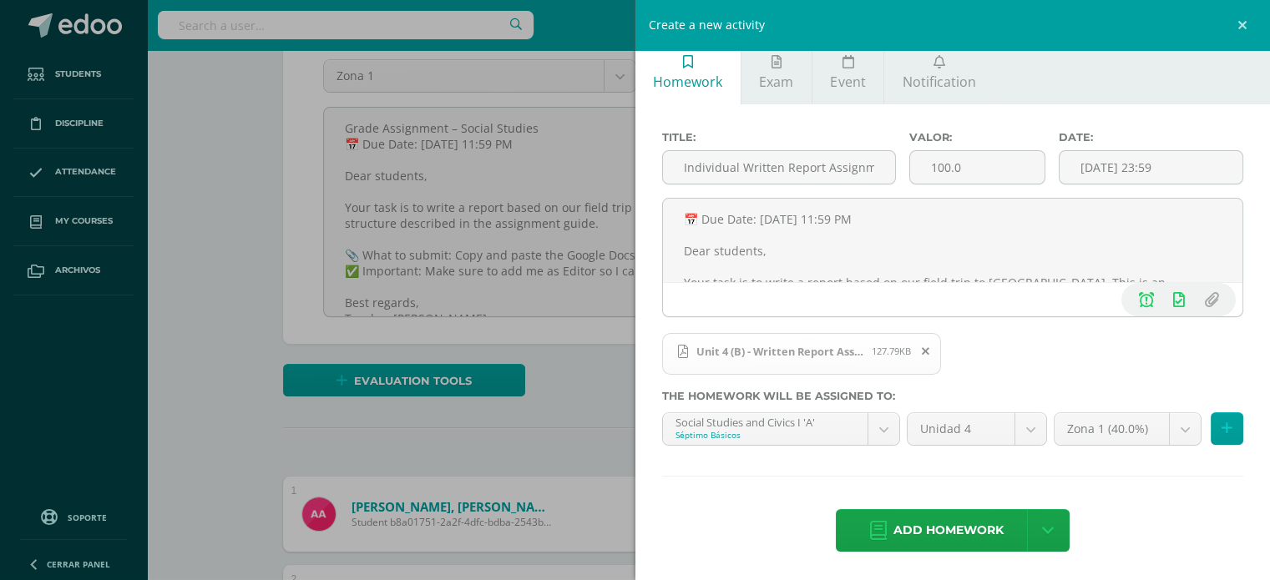
scroll to position [224, 0]
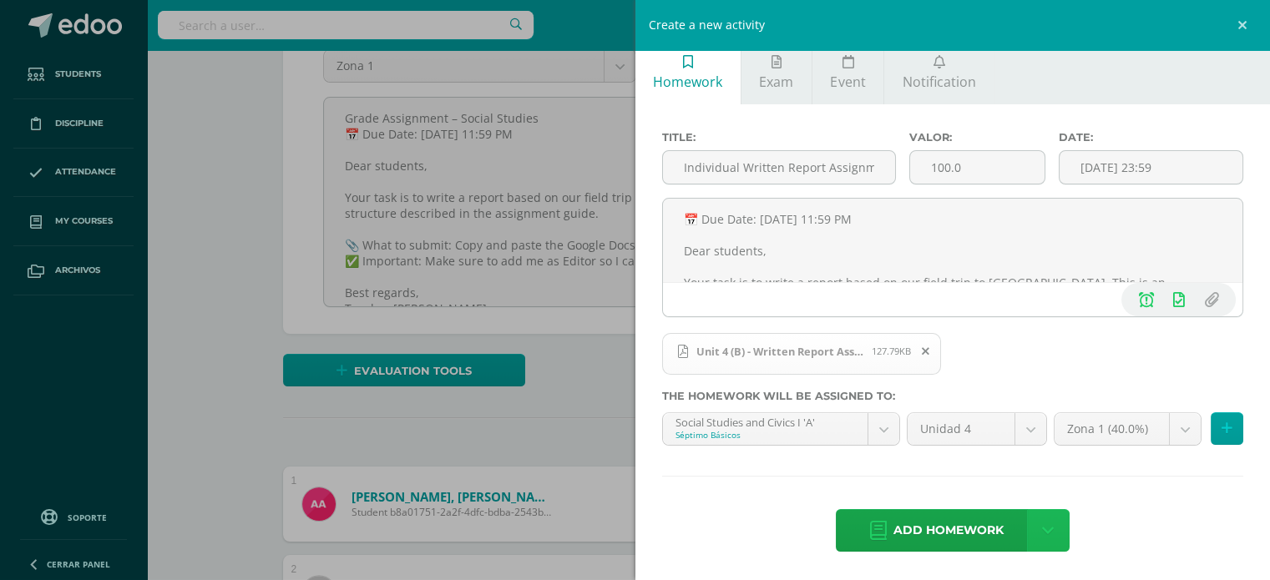
click at [1042, 534] on icon at bounding box center [1048, 531] width 12 height 18
click at [982, 527] on span "Add homework" at bounding box center [948, 530] width 110 height 41
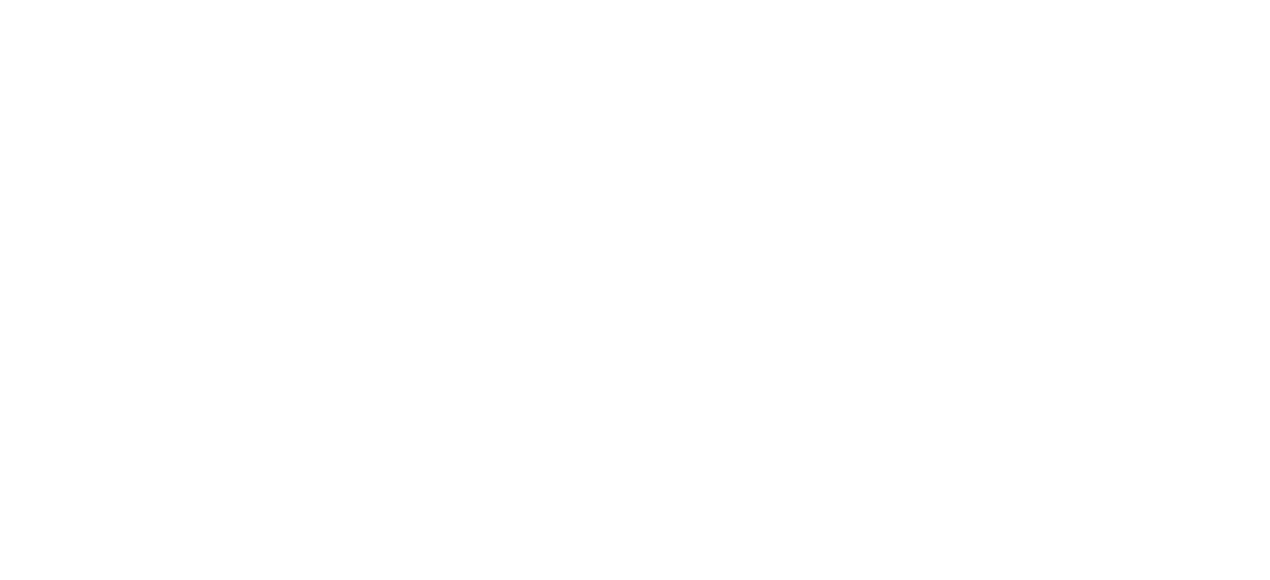
click at [0, 0] on html at bounding box center [0, 0] width 0 height 0
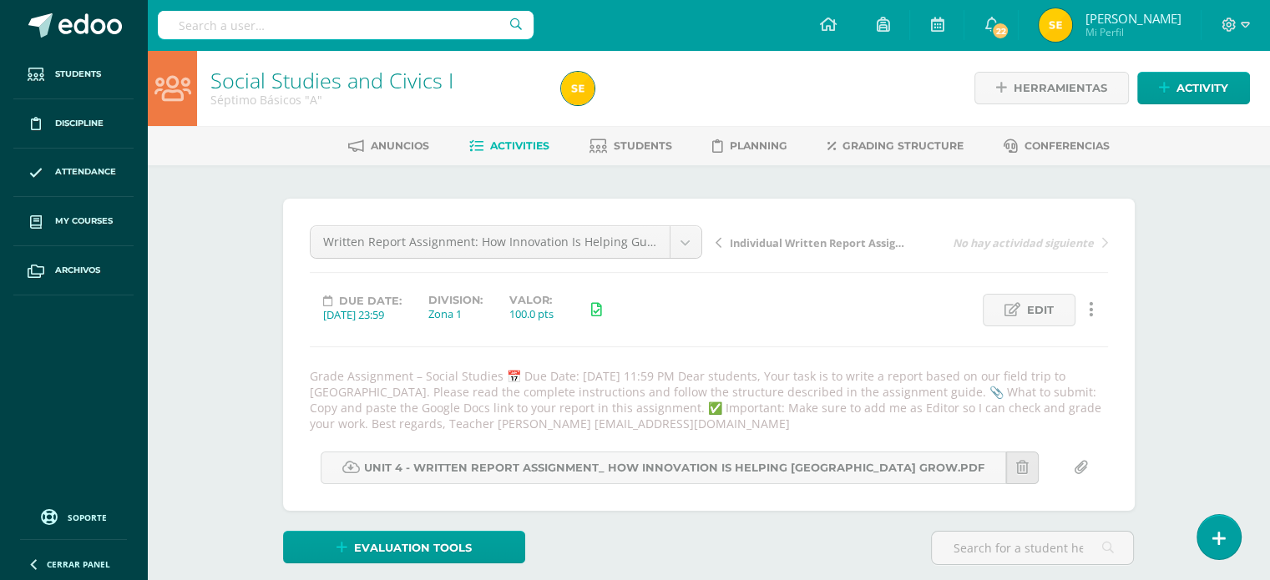
click at [1090, 309] on icon at bounding box center [1091, 310] width 5 height 18
click at [1050, 358] on link "Ocultar" at bounding box center [1059, 364] width 134 height 26
click at [478, 146] on icon at bounding box center [476, 146] width 14 height 14
